Goal: Task Accomplishment & Management: Use online tool/utility

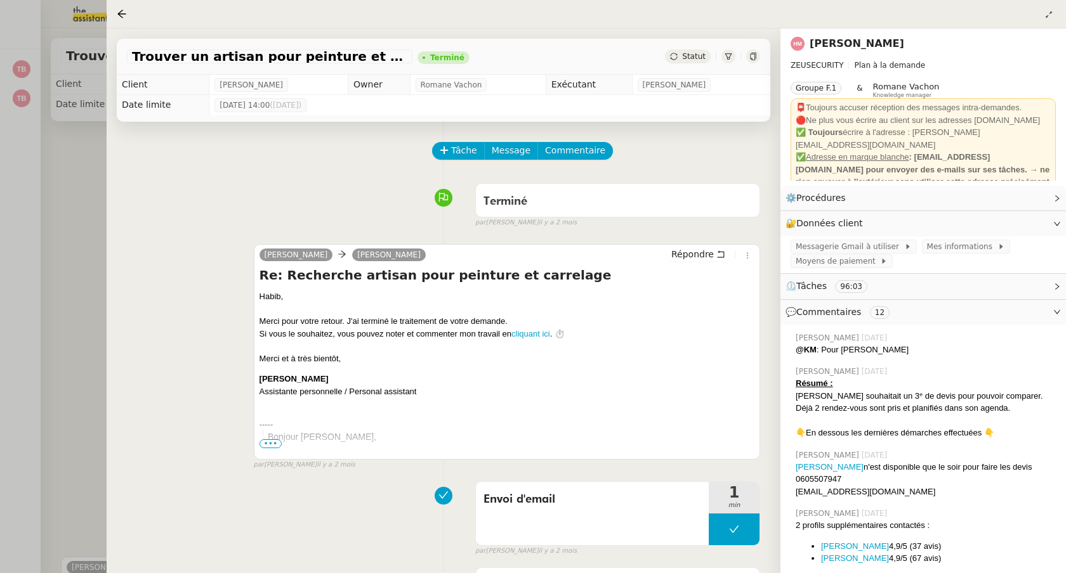
click at [49, 126] on div at bounding box center [533, 286] width 1066 height 573
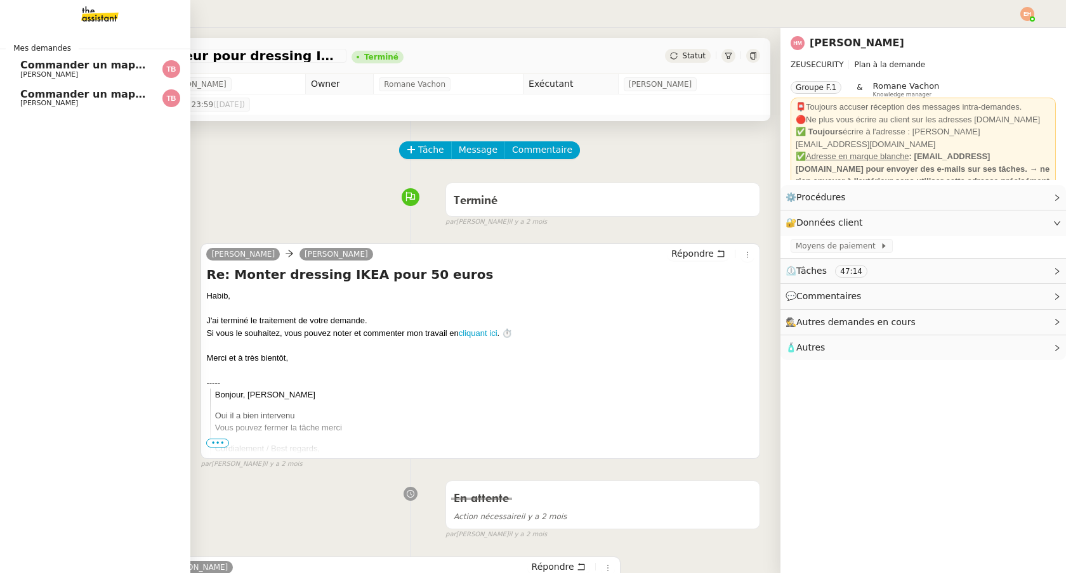
click at [32, 92] on span "Commander un mapping pour Compta [GEOGRAPHIC_DATA]" at bounding box center [190, 94] width 340 height 12
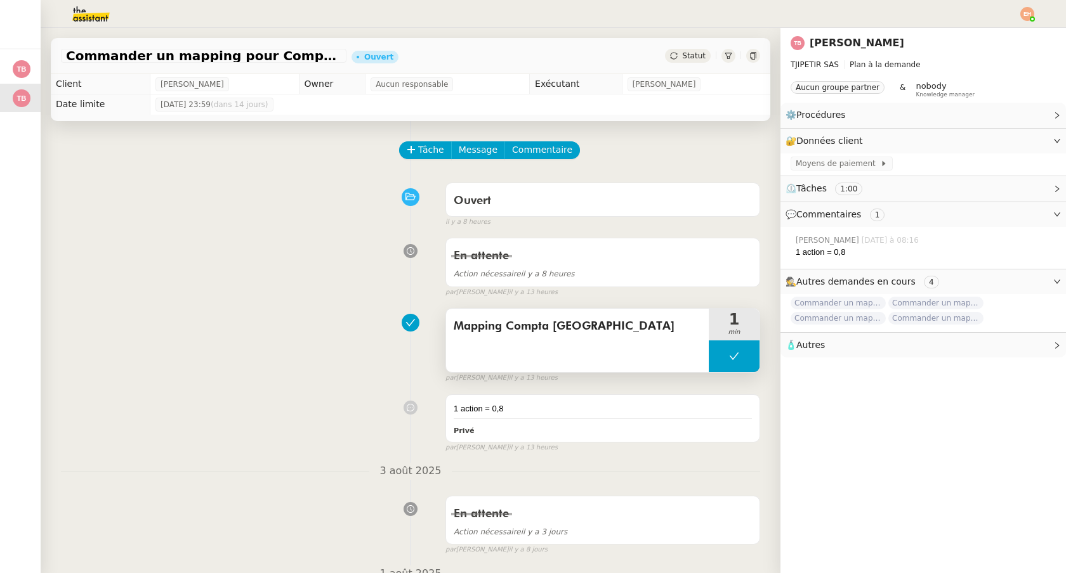
click at [739, 366] on button at bounding box center [734, 357] width 51 height 32
click at [728, 363] on div at bounding box center [721, 357] width 25 height 32
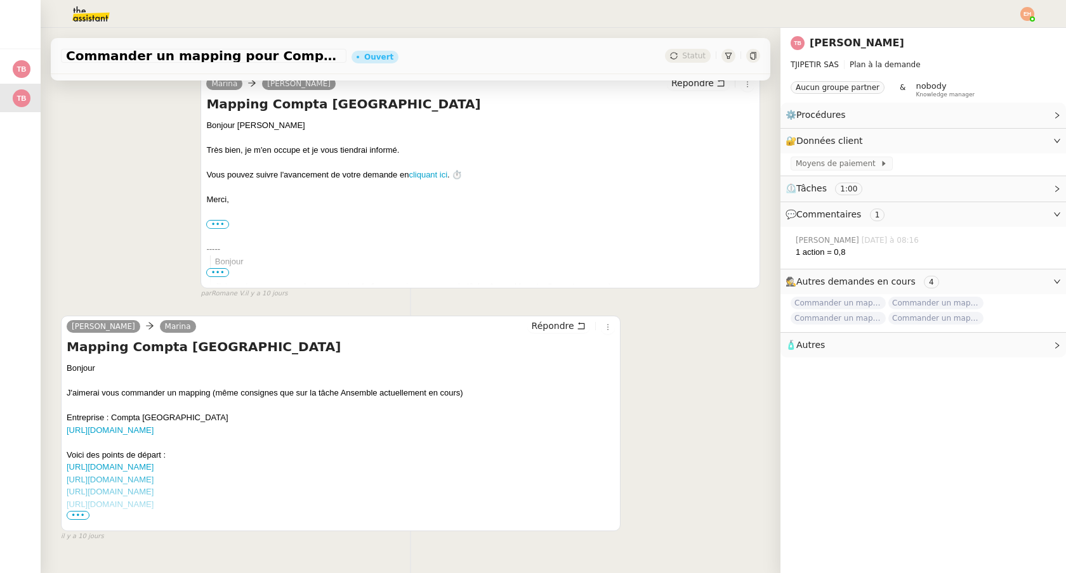
scroll to position [874, 0]
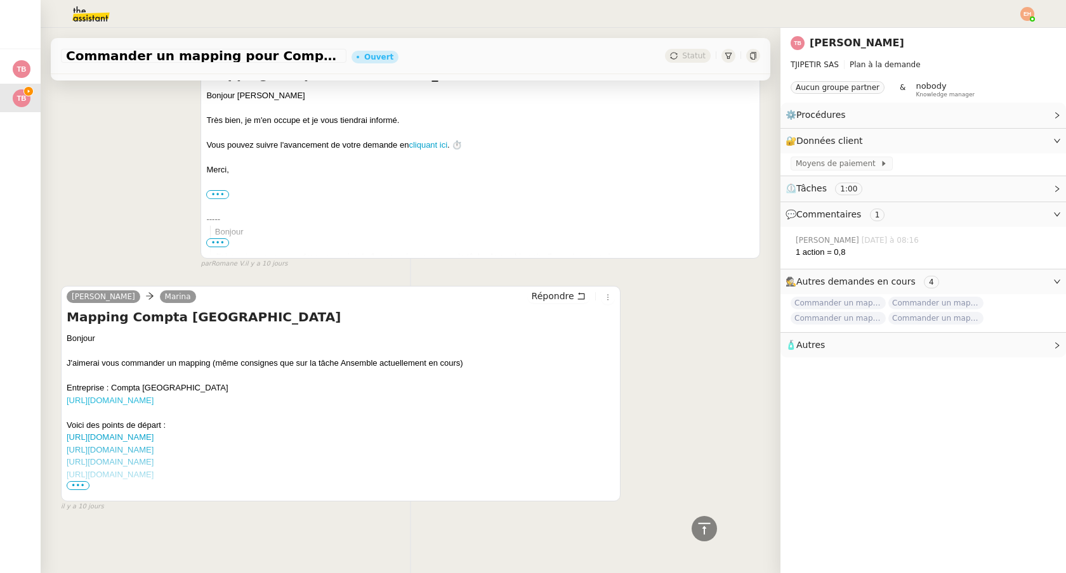
click at [154, 402] on link "[URL][DOMAIN_NAME]" at bounding box center [110, 401] width 87 height 10
click at [78, 482] on span "•••" at bounding box center [78, 486] width 23 height 9
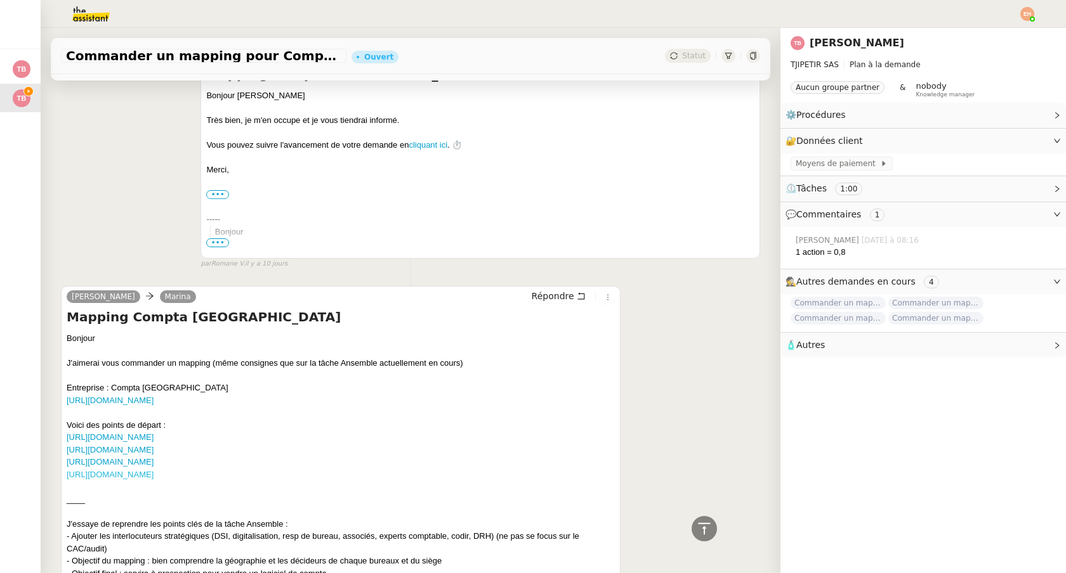
click at [154, 474] on link "[URL][DOMAIN_NAME]" at bounding box center [110, 475] width 87 height 10
click at [154, 465] on link "[URL][DOMAIN_NAME]" at bounding box center [110, 462] width 87 height 10
click at [154, 435] on link "[URL][DOMAIN_NAME]" at bounding box center [110, 438] width 87 height 10
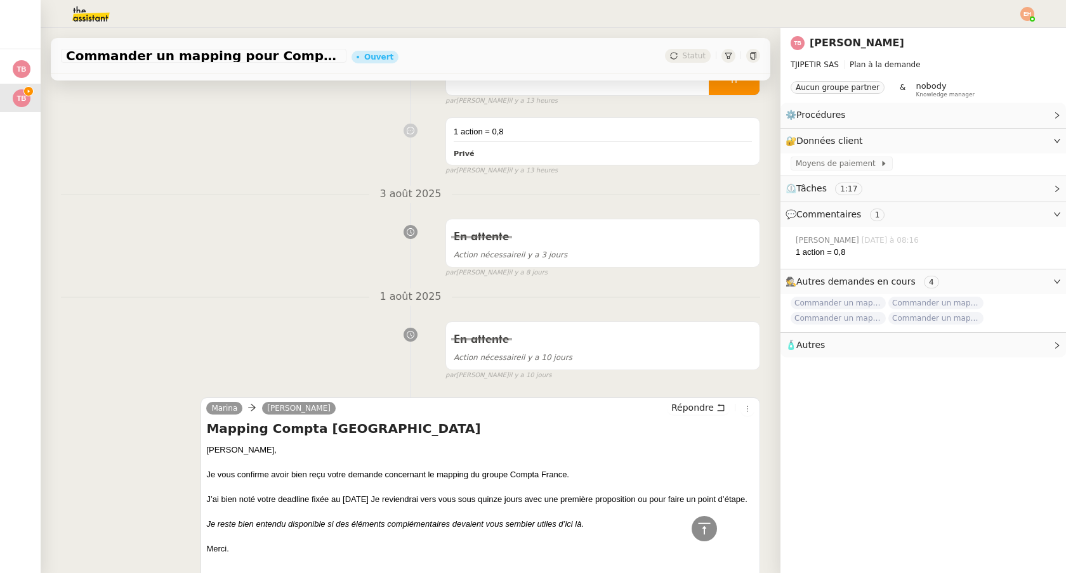
scroll to position [0, 0]
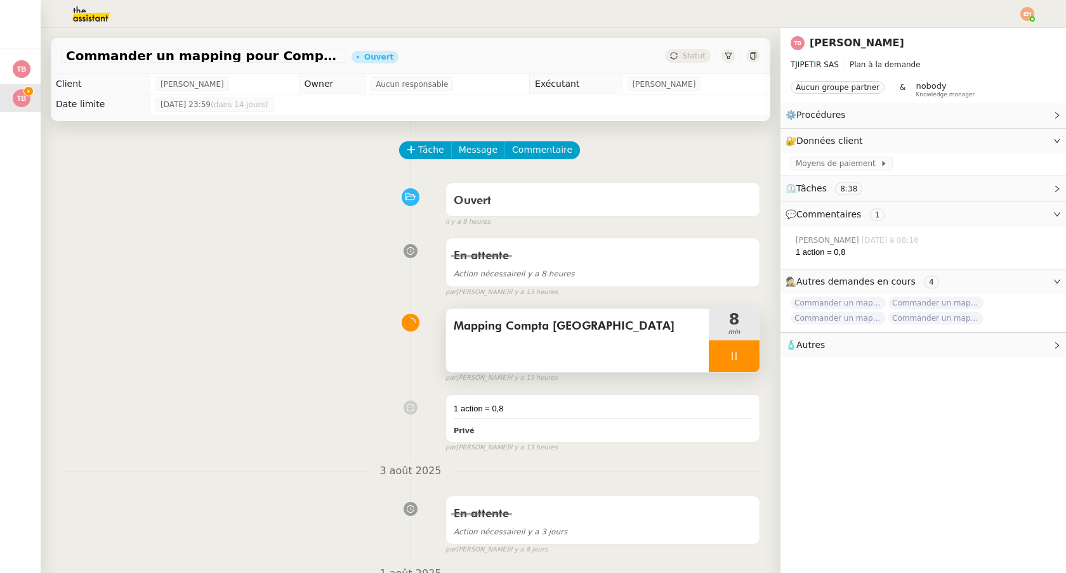
click at [739, 353] on div at bounding box center [734, 357] width 51 height 32
click at [722, 365] on div at bounding box center [721, 357] width 25 height 32
click at [723, 349] on div at bounding box center [734, 357] width 51 height 32
click at [726, 357] on icon at bounding box center [721, 356] width 10 height 10
